Goal: Task Accomplishment & Management: Manage account settings

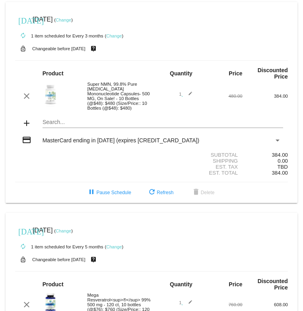
click at [115, 36] on link "Change" at bounding box center [114, 35] width 16 height 5
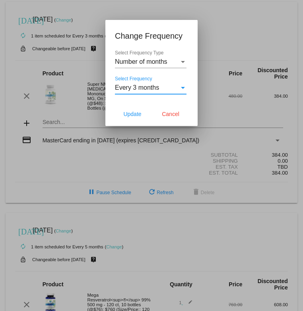
click at [184, 88] on div "Select Frequency" at bounding box center [183, 88] width 4 height 2
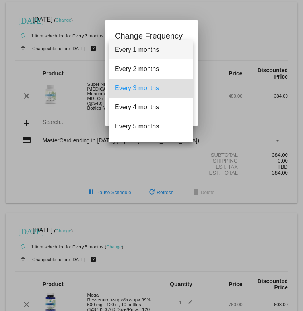
click at [157, 51] on span "Every 1 months" at bounding box center [151, 49] width 72 height 19
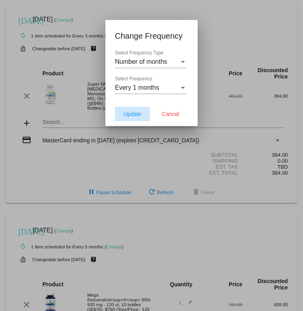
click at [134, 113] on span "Update" at bounding box center [132, 114] width 18 height 6
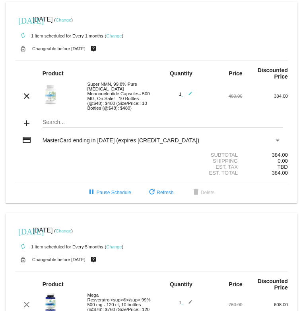
click at [71, 21] on link "Change" at bounding box center [64, 20] width 16 height 5
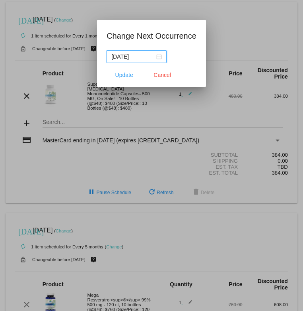
click at [141, 55] on input "[DATE]" at bounding box center [132, 56] width 43 height 9
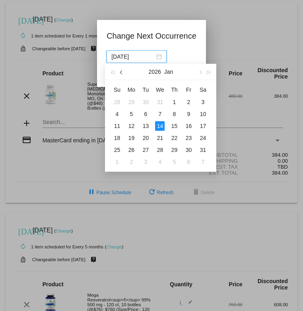
click at [122, 73] on span "button" at bounding box center [122, 72] width 4 height 4
click at [189, 125] on div "14" at bounding box center [189, 126] width 10 height 10
type input "[DATE]"
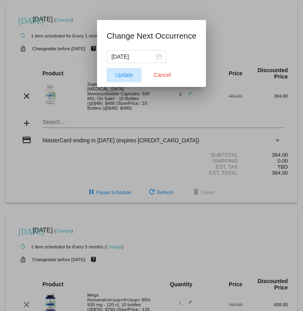
click at [127, 76] on span "Update" at bounding box center [124, 75] width 18 height 6
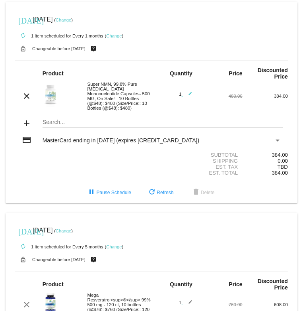
click at [116, 37] on link "Change" at bounding box center [114, 35] width 16 height 5
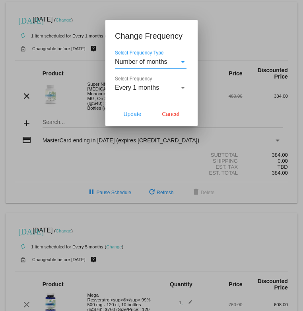
click at [186, 87] on div "Select Frequency" at bounding box center [183, 87] width 7 height 7
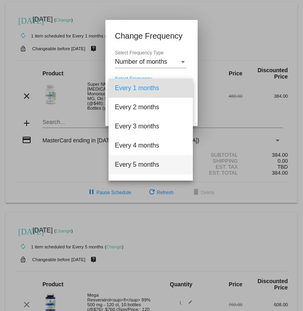
click at [149, 165] on span "Every 5 months" at bounding box center [151, 164] width 72 height 19
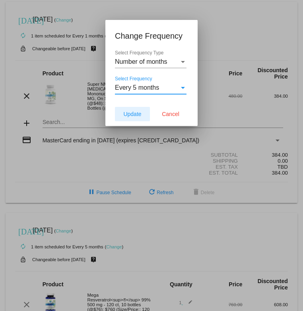
click at [133, 113] on span "Update" at bounding box center [132, 114] width 18 height 6
